Goal: Find specific page/section: Find specific page/section

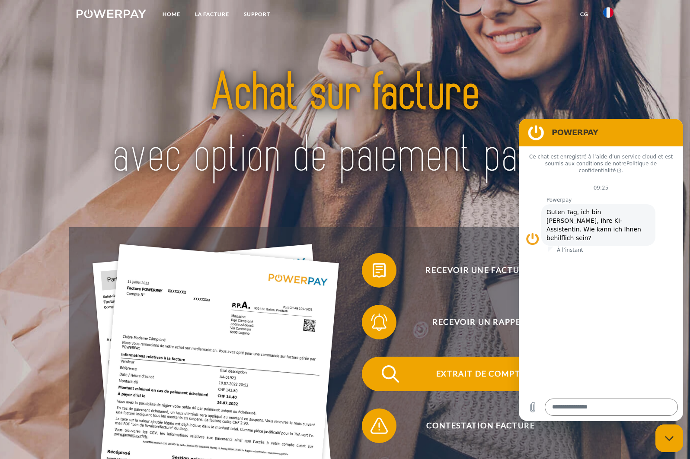
click at [465, 371] on span "Extrait de compte" at bounding box center [481, 374] width 212 height 35
